Goal: Entertainment & Leisure: Consume media (video, audio)

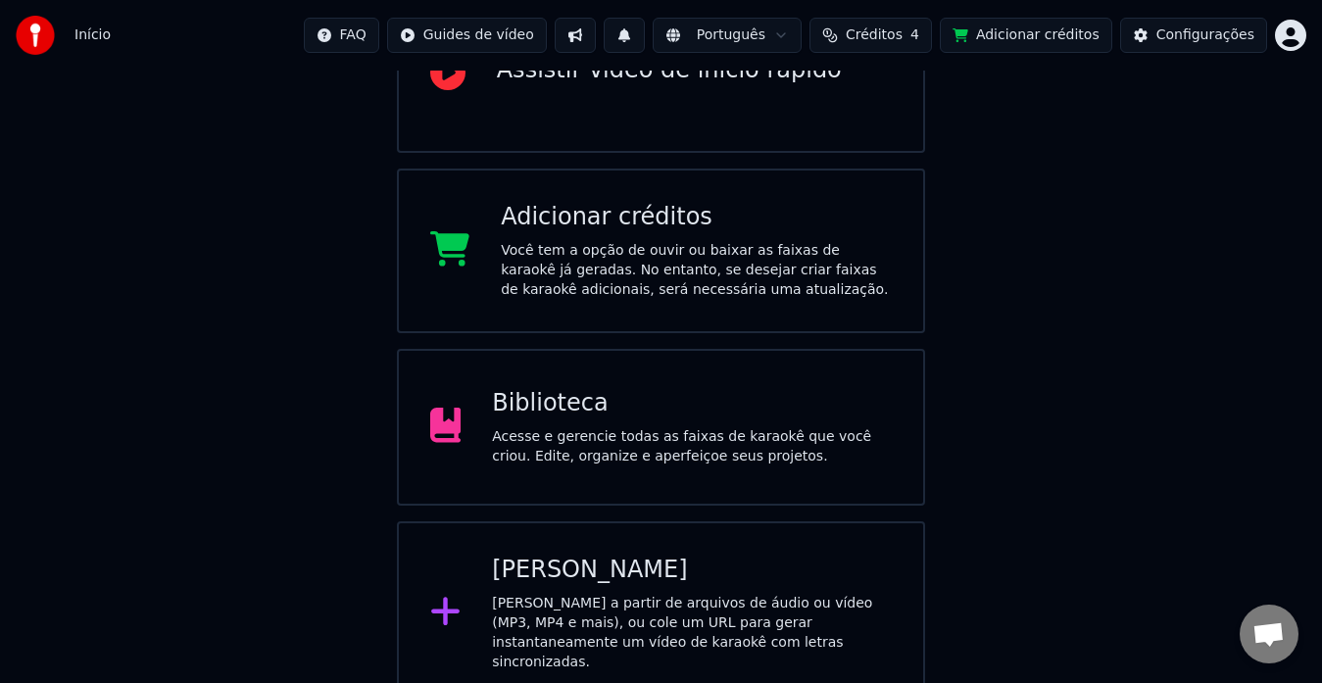
scroll to position [258, 0]
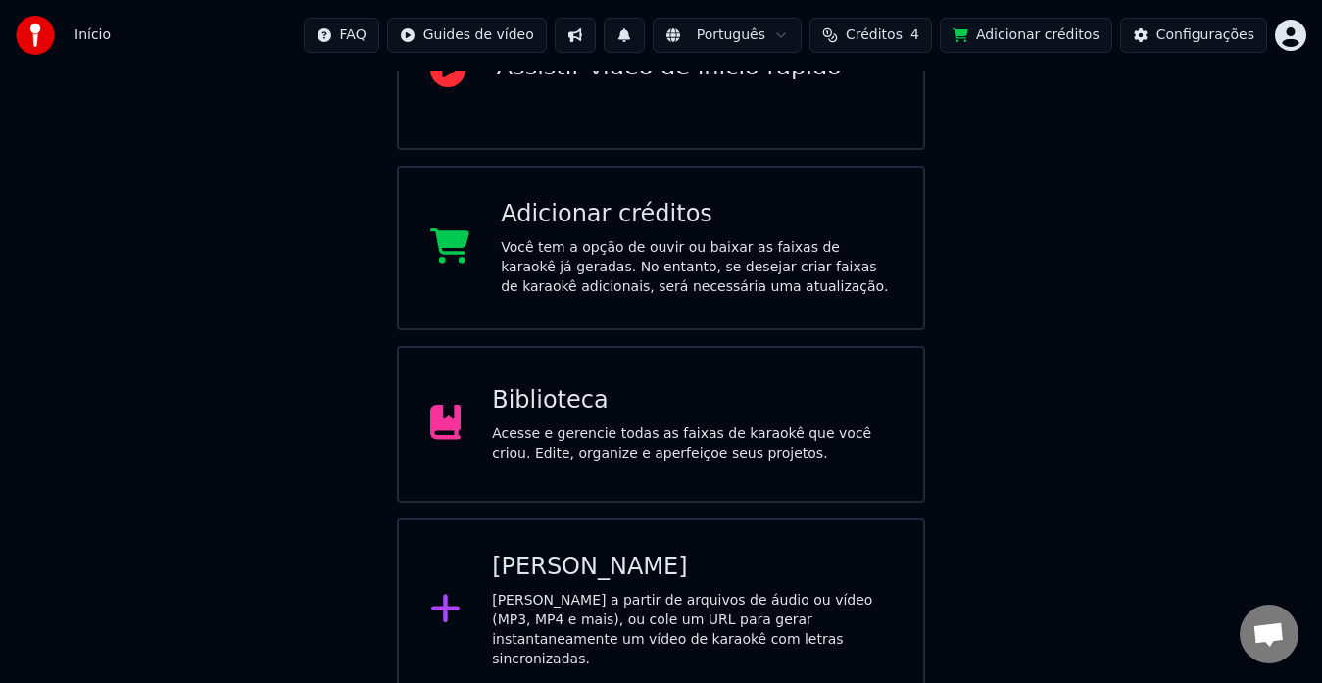
click at [535, 403] on div "Biblioteca" at bounding box center [692, 400] width 400 height 31
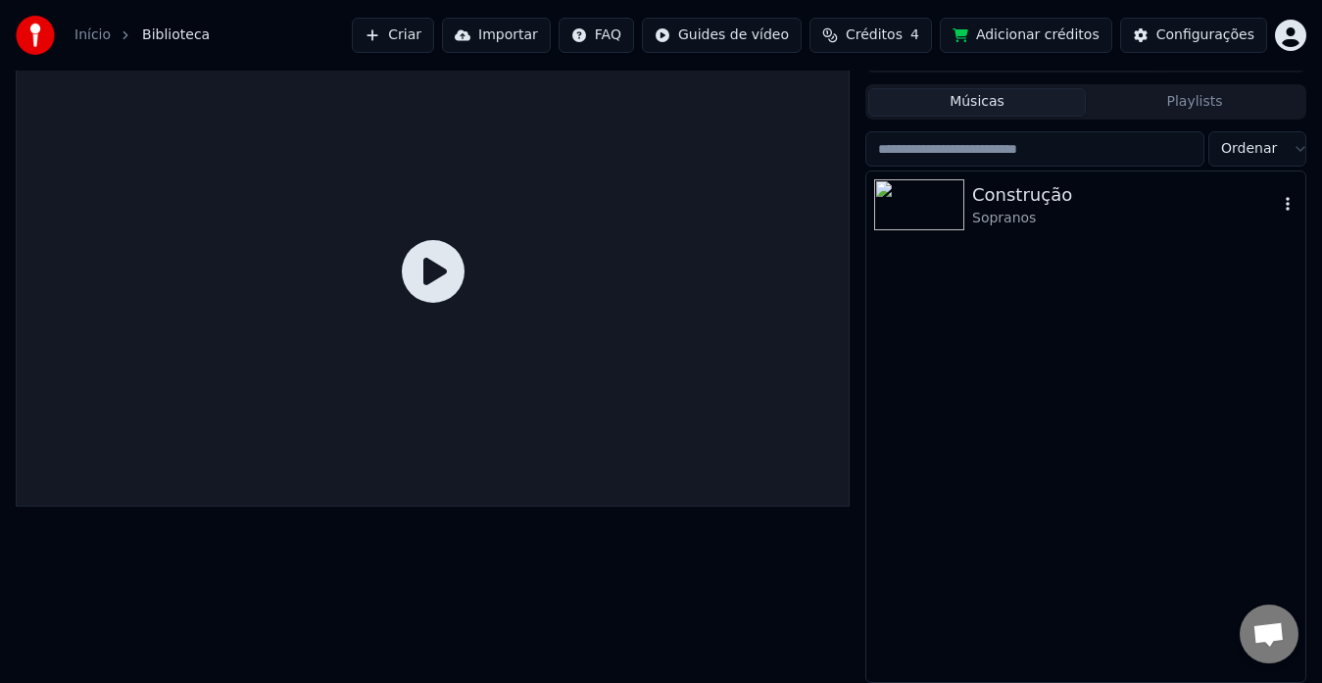
click at [1008, 209] on div "Sopranos" at bounding box center [1125, 219] width 306 height 20
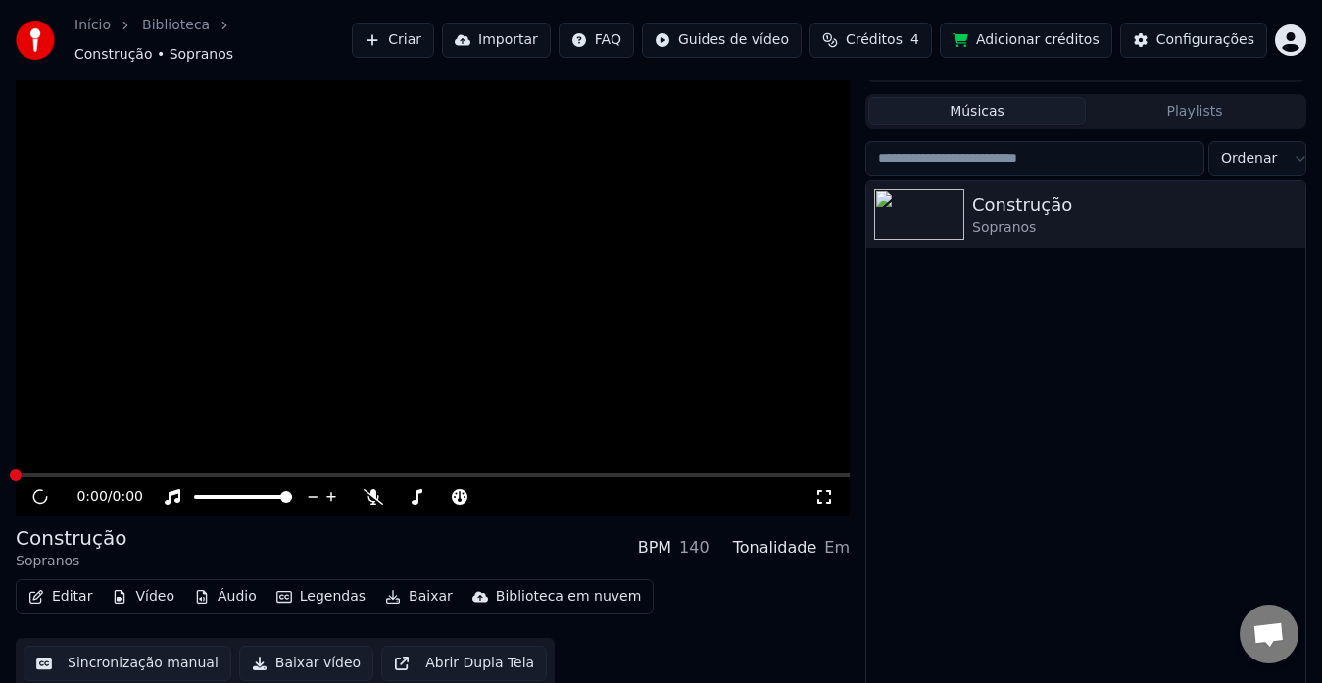
click at [51, 473] on span at bounding box center [433, 475] width 834 height 4
click at [155, 544] on div "Construção Sopranos BPM 140 Tonalidade Em" at bounding box center [433, 547] width 834 height 47
click at [1296, 32] on html "Início Biblioteca Construção • Sopranos Criar Importar FAQ Guides de vídeo Créd…" at bounding box center [661, 308] width 1322 height 683
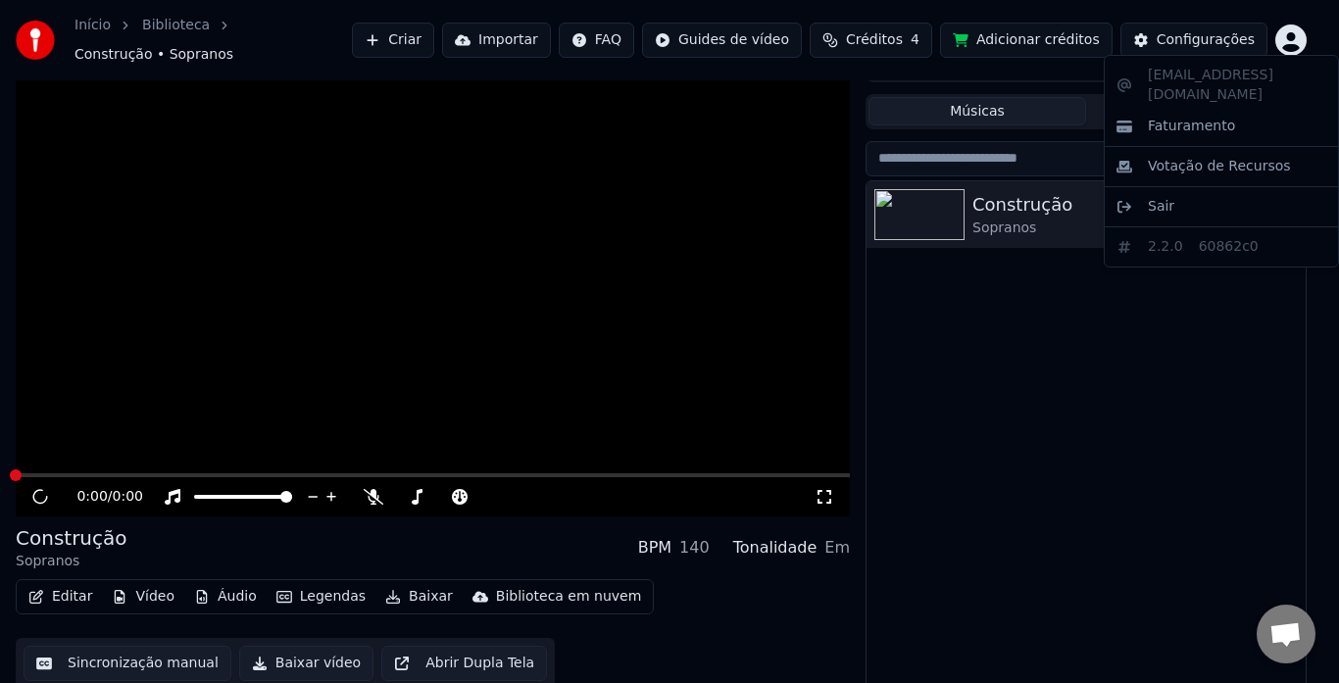
click at [1175, 30] on html "Início Biblioteca Construção • Sopranos Criar Importar FAQ Guides de vídeo Créd…" at bounding box center [669, 308] width 1339 height 683
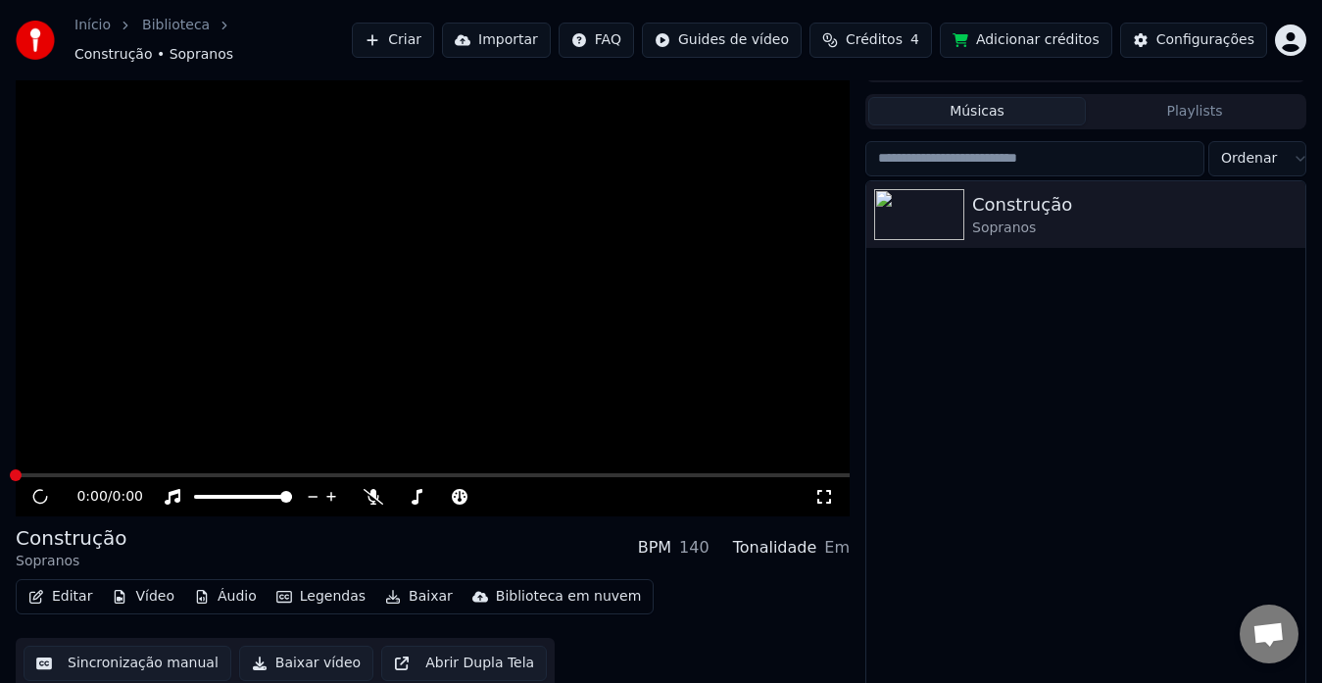
click at [80, 35] on link "Início" at bounding box center [92, 26] width 36 height 20
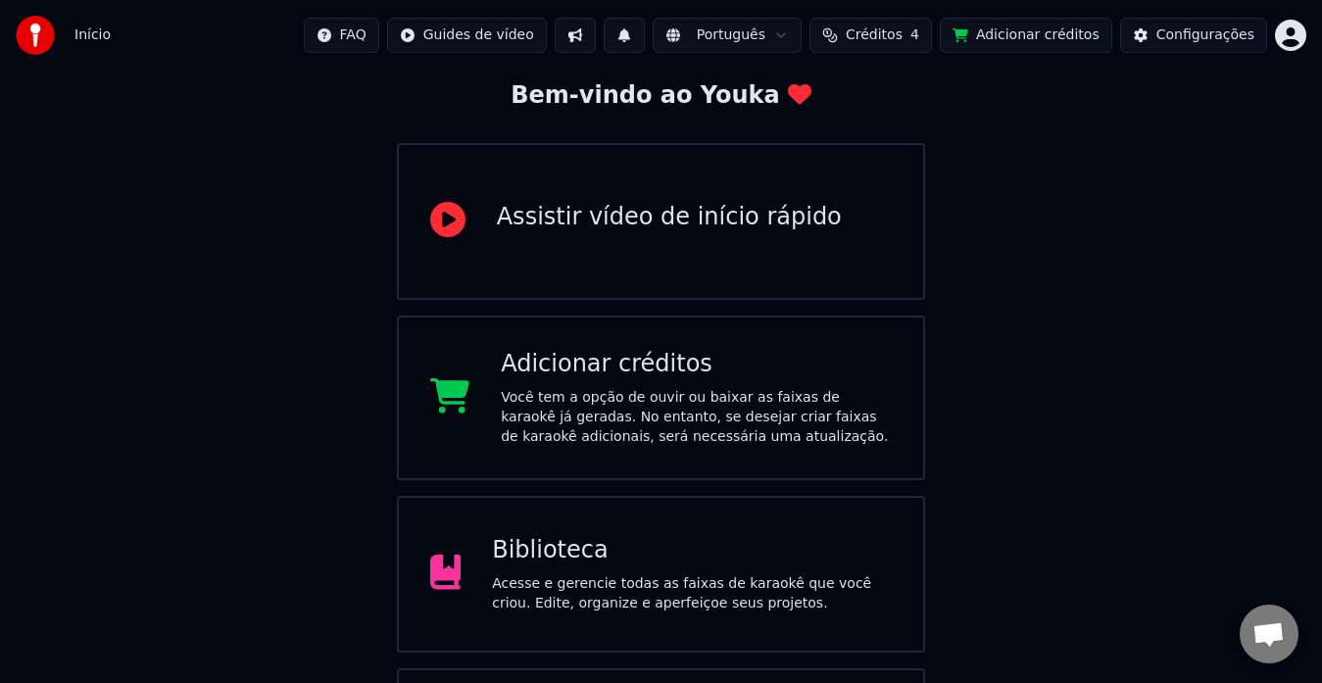
scroll to position [258, 0]
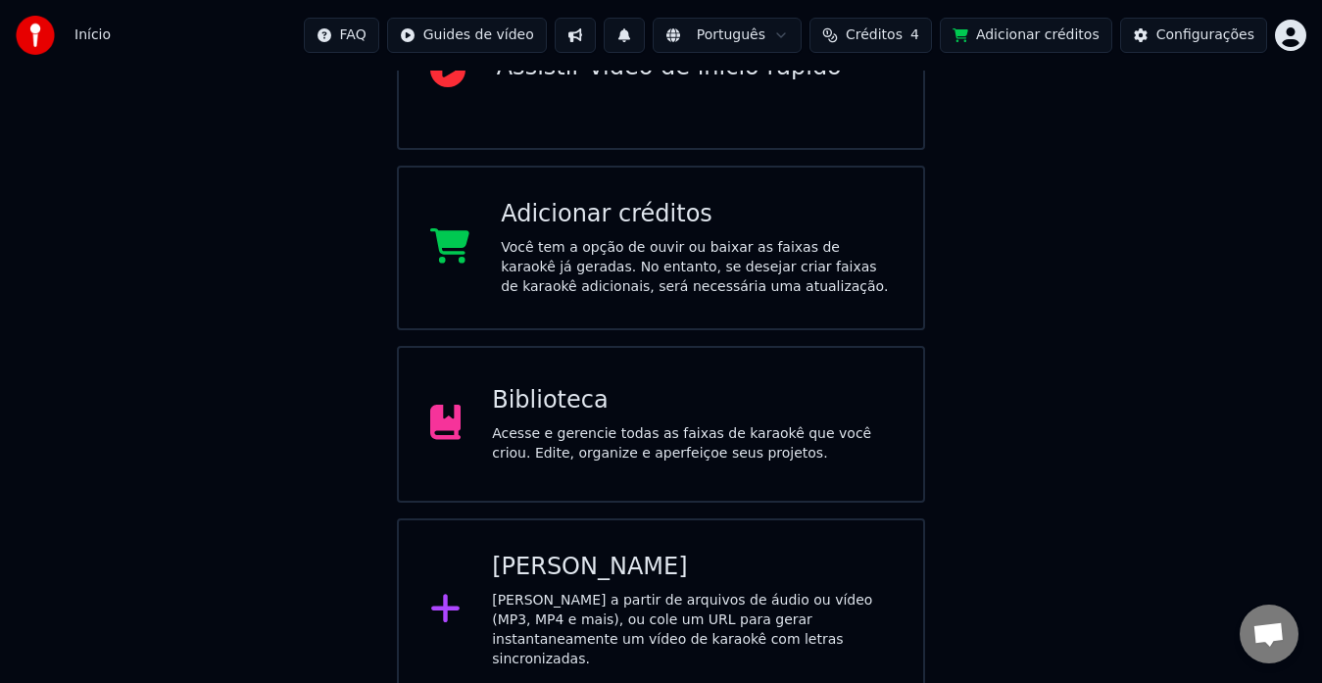
click at [555, 628] on div "[PERSON_NAME] a partir de arquivos de áudio ou vídeo (MP3, MP4 e mais), ou cole…" at bounding box center [692, 630] width 400 height 78
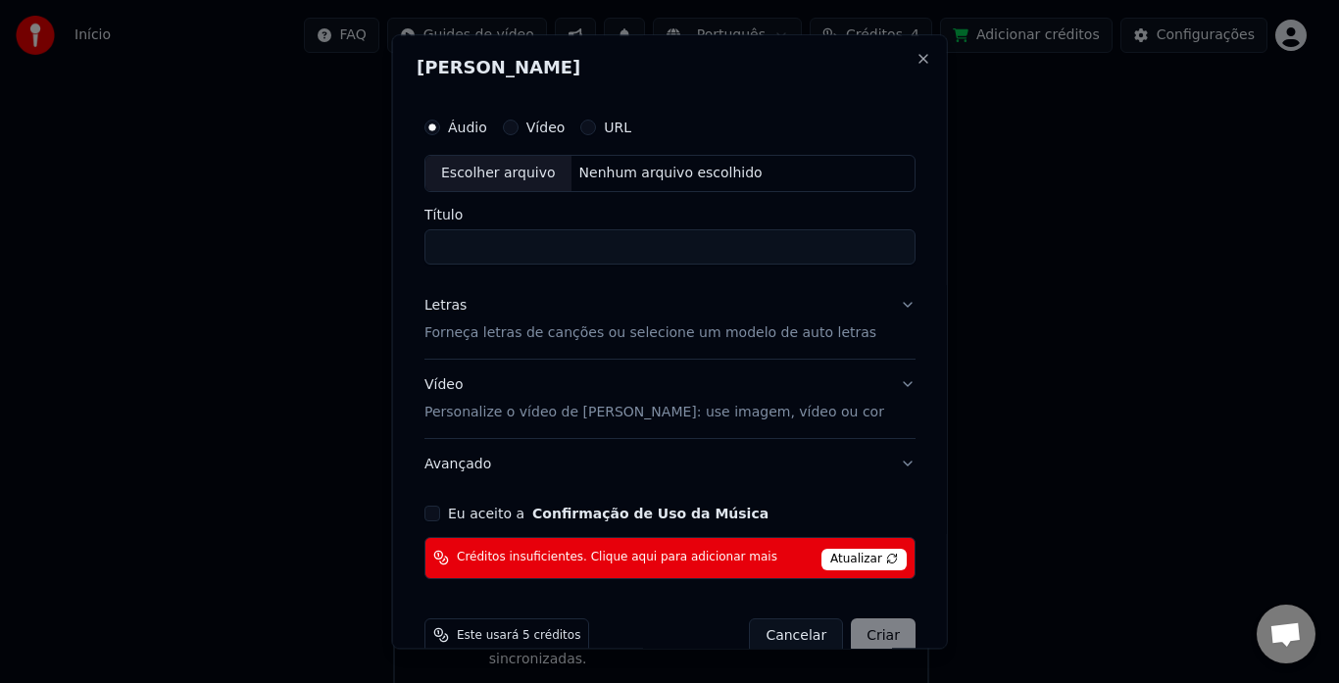
click at [517, 255] on input "Título" at bounding box center [669, 246] width 491 height 35
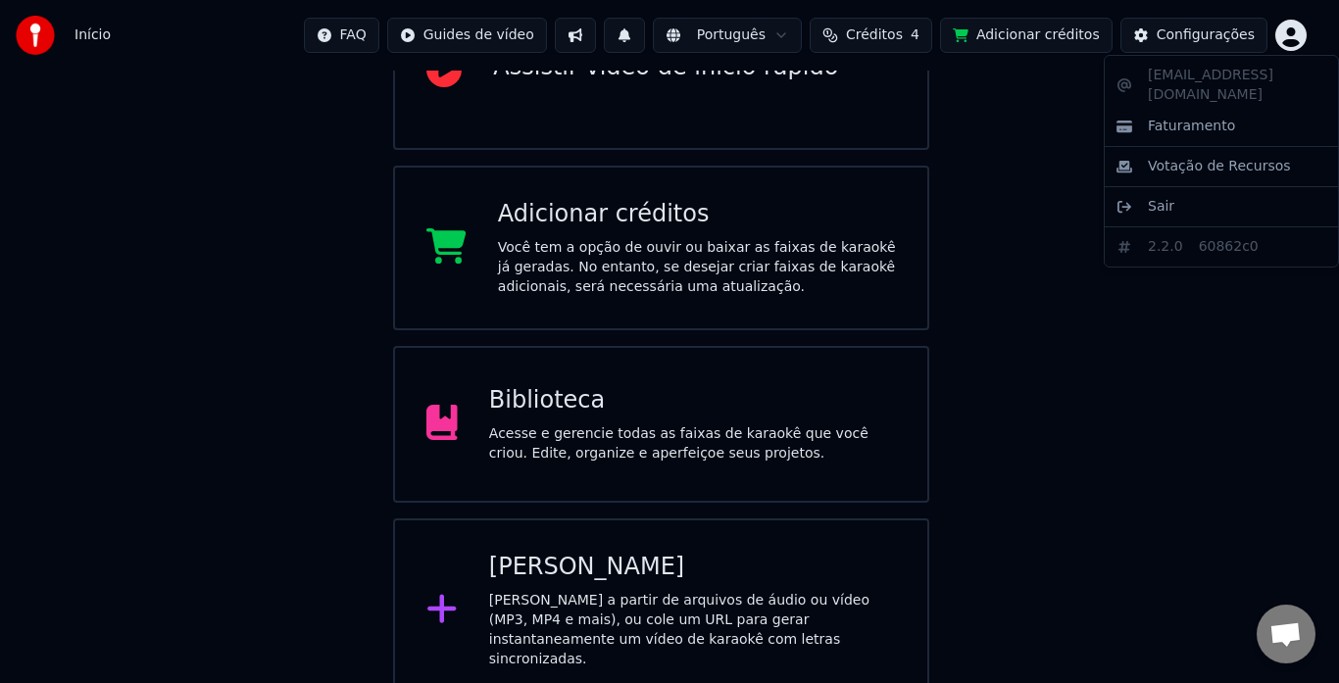
click at [1284, 30] on html "Início FAQ Guides de vídeo Português Créditos 4 Adicionar créditos Configuraçõe…" at bounding box center [669, 222] width 1339 height 961
click at [1152, 197] on span "Sair" at bounding box center [1161, 207] width 26 height 20
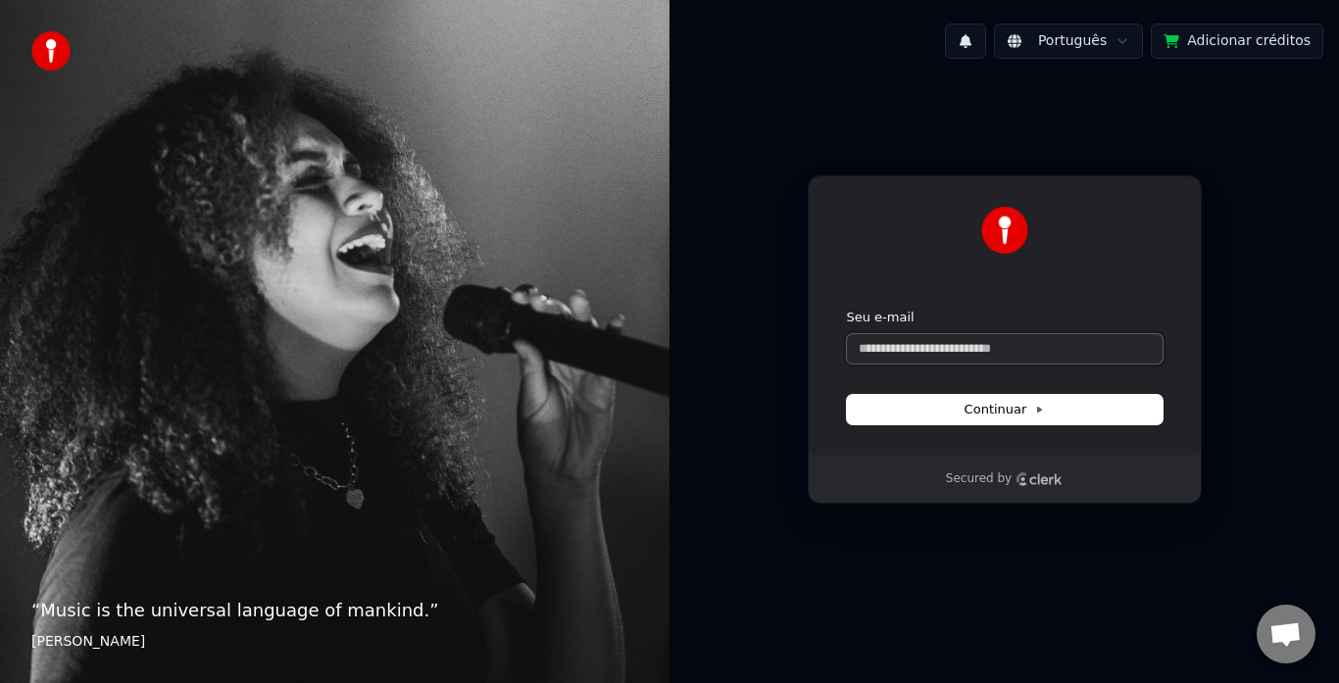
click at [916, 346] on input "Seu e-mail" at bounding box center [1005, 348] width 316 height 29
click at [921, 348] on input "Seu e-mail" at bounding box center [1005, 348] width 316 height 29
paste input "**********"
click at [969, 416] on span "Continuar" at bounding box center [1004, 410] width 80 height 18
type input "**********"
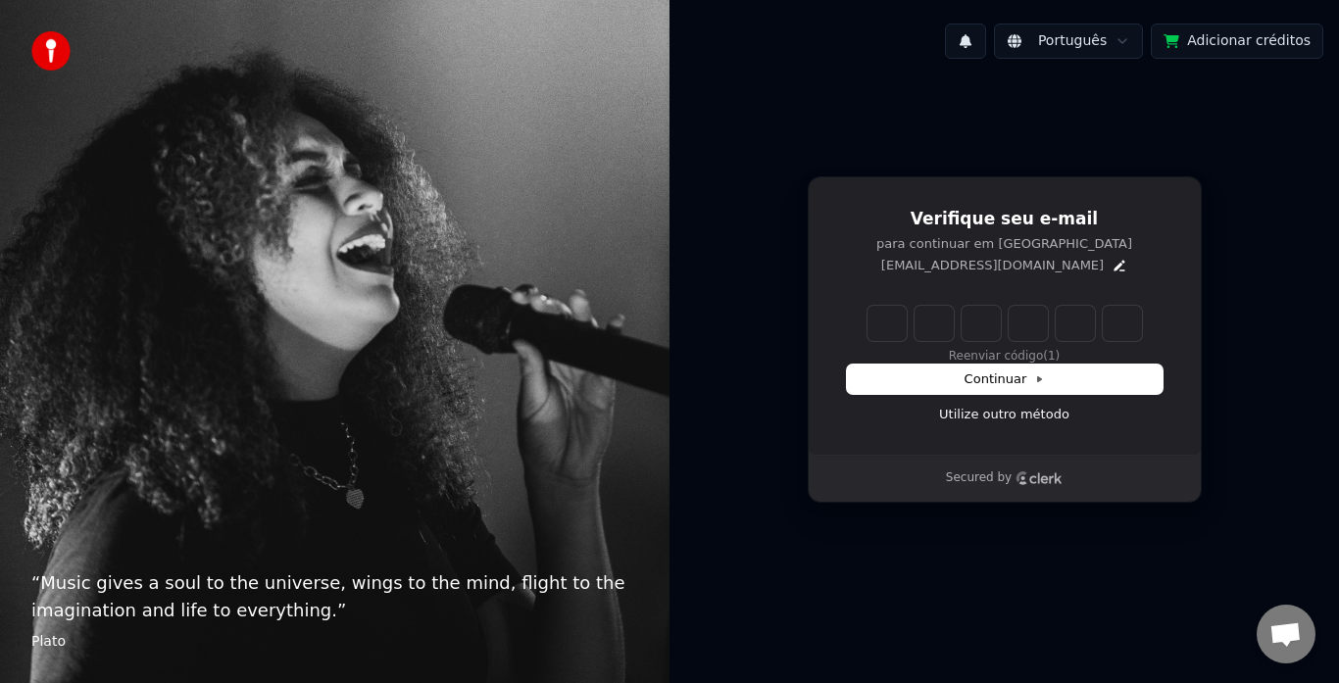
click at [878, 326] on input "Enter verification code" at bounding box center [1004, 323] width 274 height 35
paste input "******"
type input "******"
